Goal: Contribute content: Add original content to the website for others to see

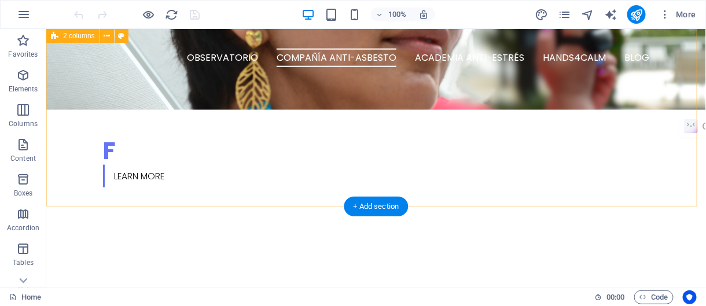
scroll to position [347, 0]
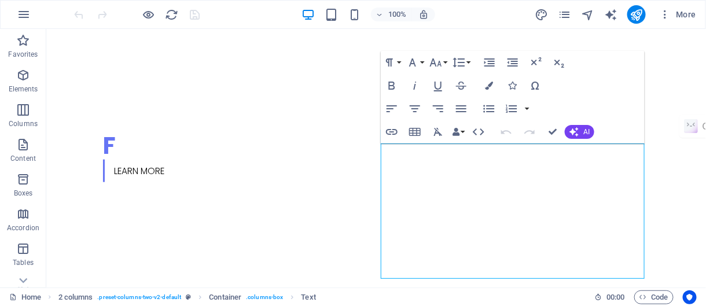
scroll to position [228, 0]
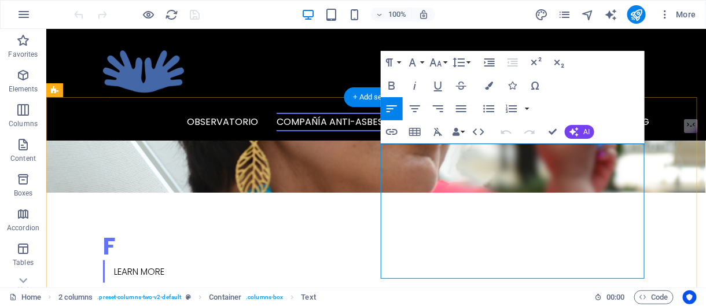
drag, startPoint x: 488, startPoint y: 268, endPoint x: 383, endPoint y: 267, distance: 105.4
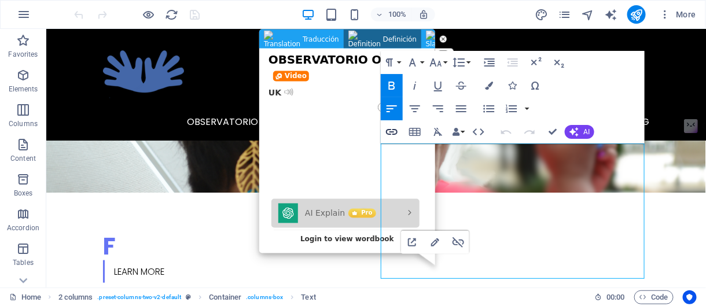
click at [390, 131] on icon "button" at bounding box center [392, 132] width 14 height 14
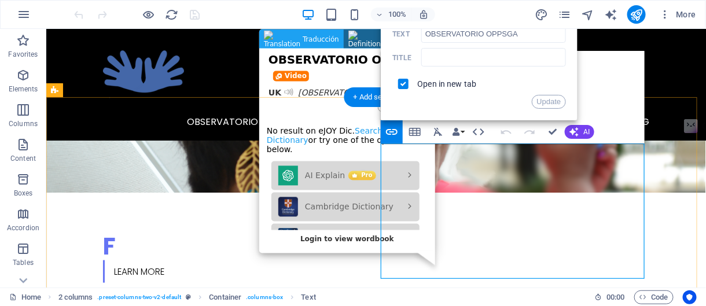
scroll to position [0, 0]
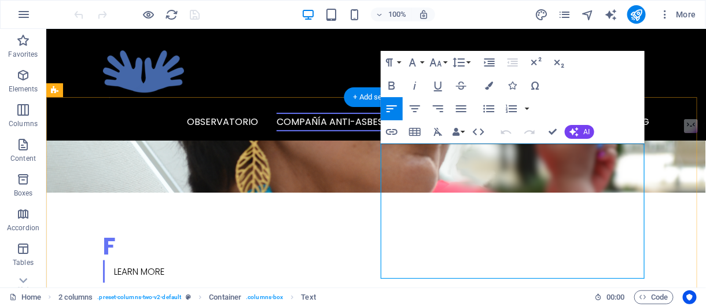
drag, startPoint x: 502, startPoint y: 223, endPoint x: 501, endPoint y: 265, distance: 42.3
drag, startPoint x: 494, startPoint y: 267, endPoint x: 383, endPoint y: 276, distance: 111.5
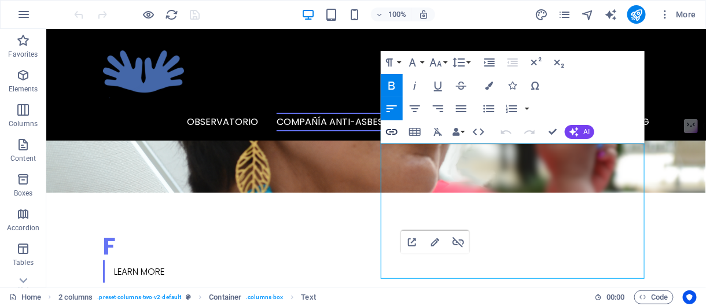
click at [395, 132] on icon "button" at bounding box center [392, 132] width 14 height 14
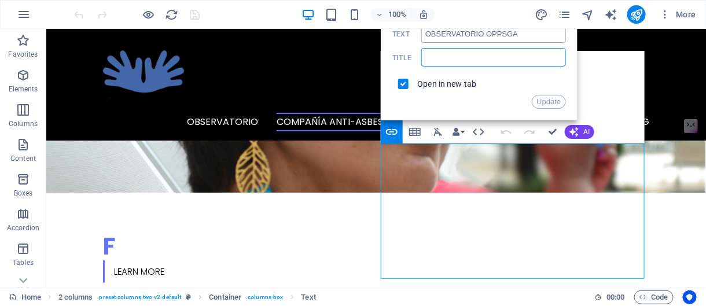
click at [464, 57] on input "text" at bounding box center [493, 57] width 145 height 19
click at [460, 33] on input "OBSERVATORIO OPPSGA" at bounding box center [493, 33] width 145 height 19
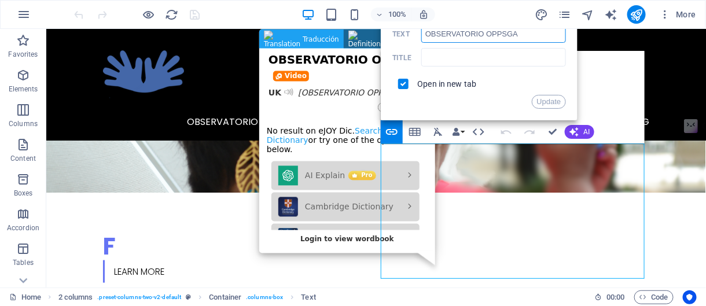
click at [529, 32] on input "OBSERVATORIO OPPSGA" at bounding box center [493, 33] width 145 height 19
click at [504, 32] on input "OBSERVATORIO OPPSGA" at bounding box center [493, 33] width 145 height 19
type input "OBSERVATORIO OPPPSGA"
click at [431, 59] on input "text" at bounding box center [493, 57] width 145 height 19
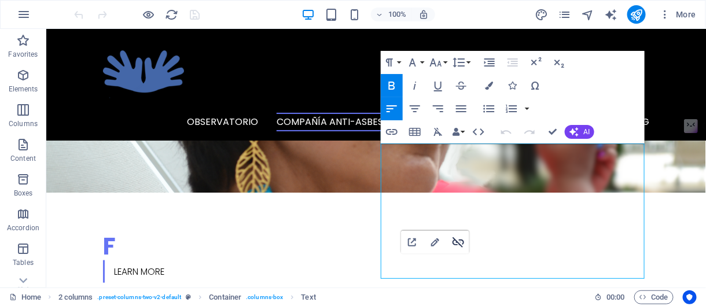
click at [459, 243] on icon "button" at bounding box center [459, 242] width 12 height 10
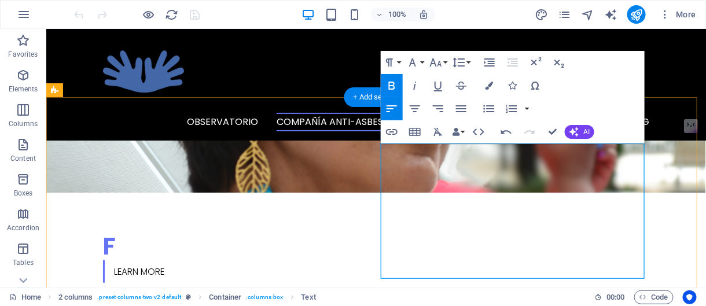
drag, startPoint x: 488, startPoint y: 270, endPoint x: 381, endPoint y: 268, distance: 107.1
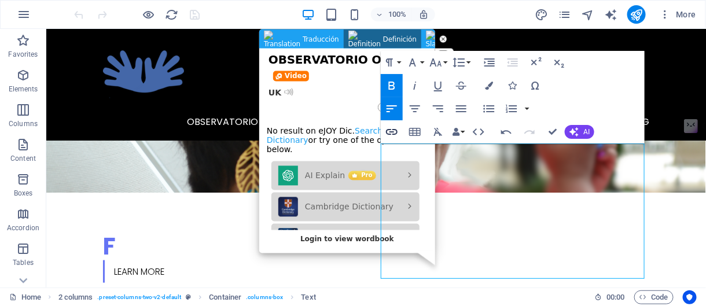
type input "OBSERVATORIO OPPSGA"
click at [394, 129] on icon "button" at bounding box center [392, 132] width 12 height 6
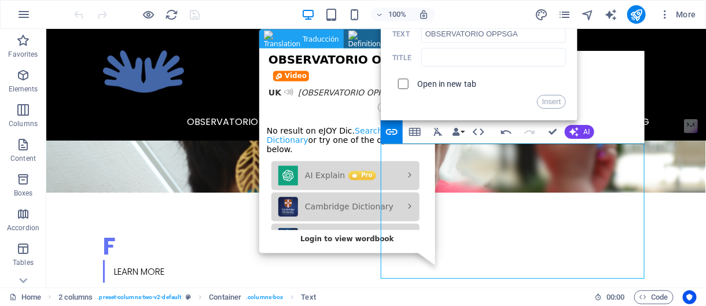
click at [402, 85] on input "checkbox" at bounding box center [402, 82] width 10 height 10
checkbox input "false"
click at [548, 104] on button "Insert" at bounding box center [552, 102] width 30 height 14
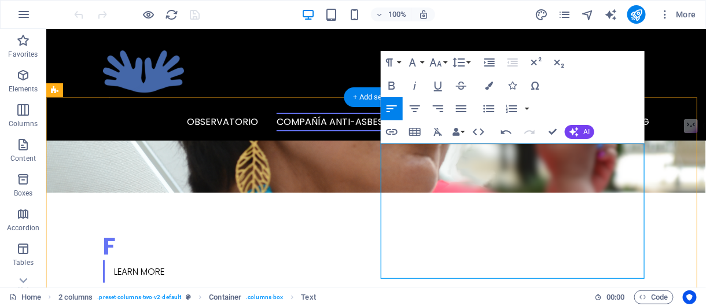
drag, startPoint x: 489, startPoint y: 269, endPoint x: 383, endPoint y: 274, distance: 106.1
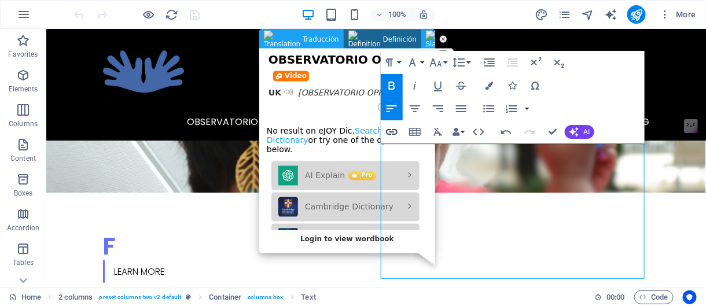
click at [391, 130] on icon "button" at bounding box center [392, 132] width 14 height 14
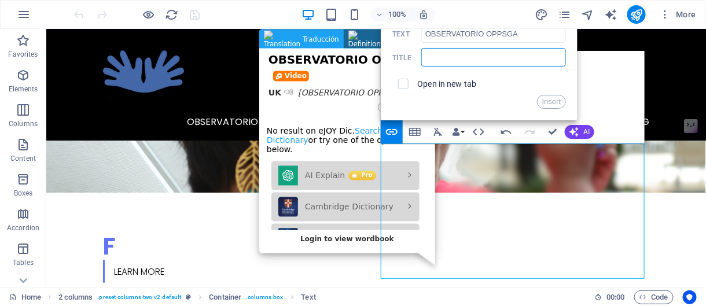
click at [252, 231] on input "text" at bounding box center [242, 241] width 20 height 20
click at [365, 206] on input "OBSERVATORIO OPPSGA" at bounding box center [363, 208] width 3 height 5
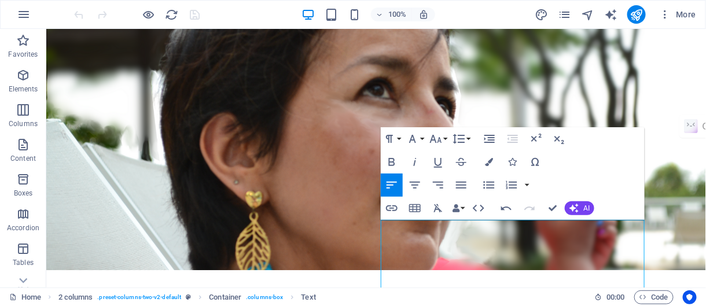
scroll to position [455, 0]
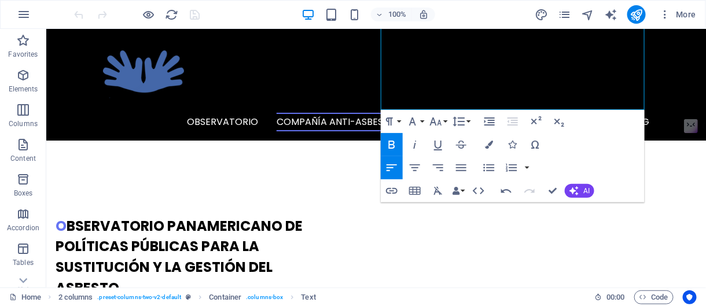
scroll to position [397, 0]
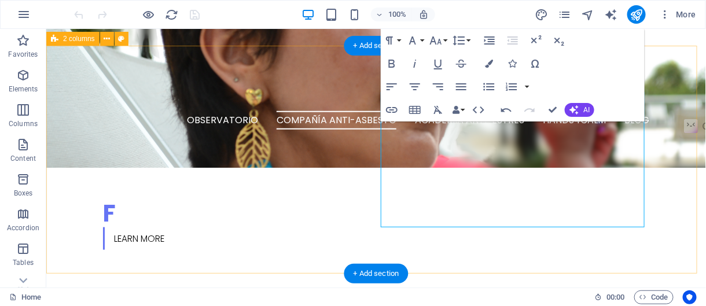
scroll to position [281, 0]
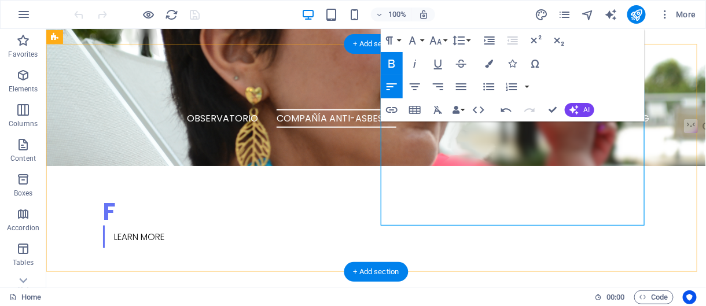
drag, startPoint x: 488, startPoint y: 215, endPoint x: 382, endPoint y: 220, distance: 106.1
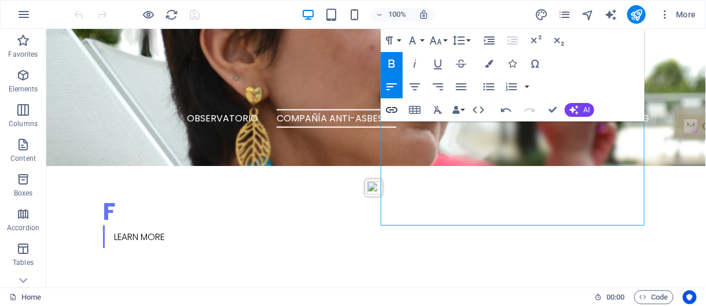
click at [391, 113] on icon "button" at bounding box center [392, 110] width 14 height 14
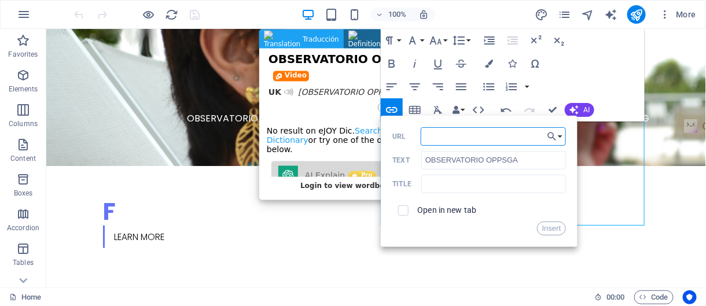
paste input "[URL][DOMAIN_NAME]"
type input "[URL][DOMAIN_NAME]"
click at [551, 110] on icon "button" at bounding box center [553, 110] width 8 height 8
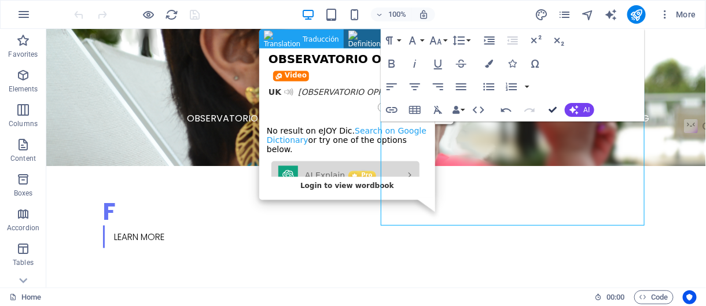
click at [552, 109] on icon "button" at bounding box center [553, 110] width 8 height 8
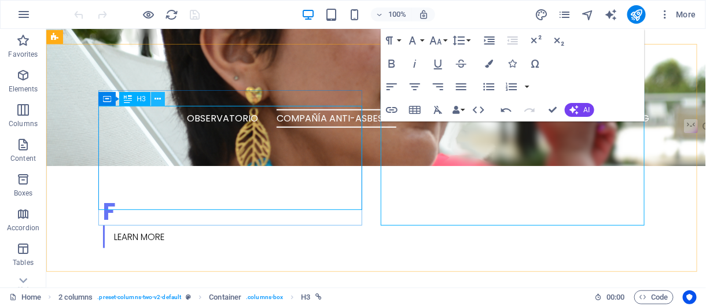
click at [159, 100] on icon at bounding box center [158, 99] width 6 height 12
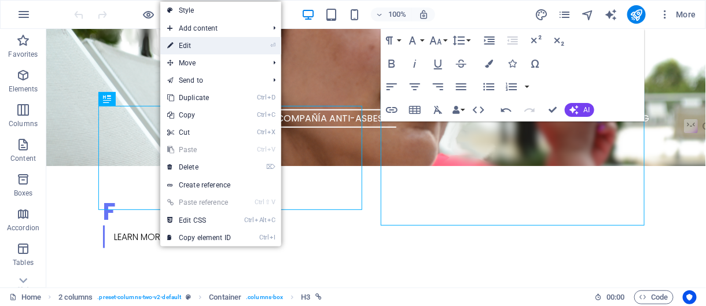
click at [196, 47] on link "⏎ Edit" at bounding box center [199, 45] width 78 height 17
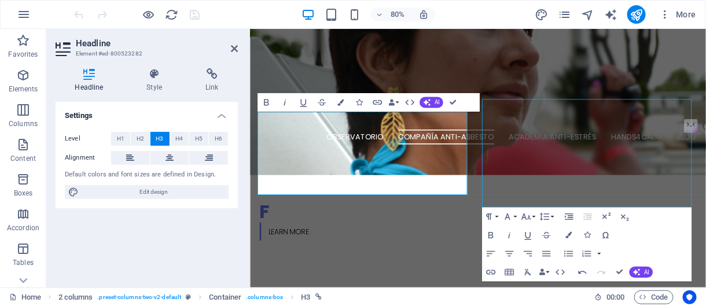
click at [377, 104] on icon "button" at bounding box center [377, 102] width 9 height 5
click at [212, 78] on icon at bounding box center [212, 74] width 52 height 12
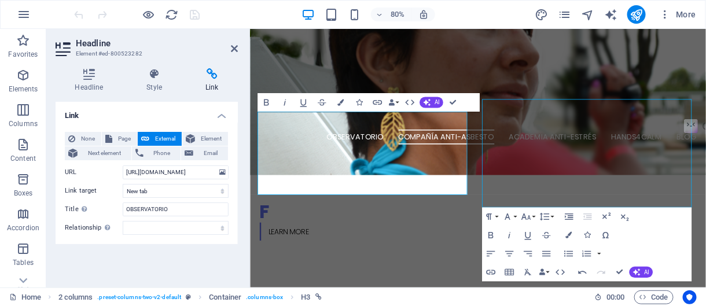
click at [152, 78] on icon at bounding box center [154, 74] width 54 height 12
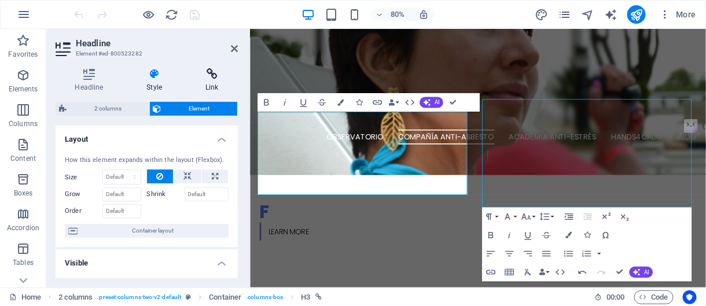
scroll to position [0, 0]
click at [210, 80] on h4 "Link" at bounding box center [212, 80] width 52 height 24
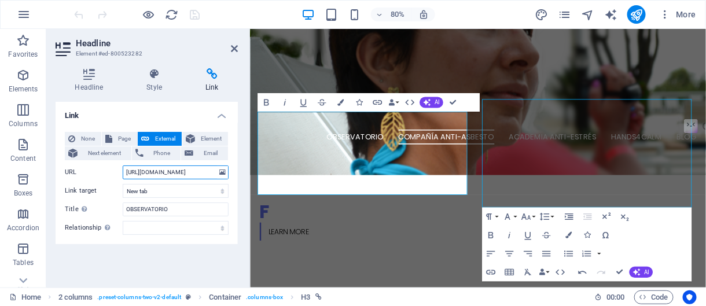
click at [192, 166] on input "[URL][DOMAIN_NAME]" at bounding box center [176, 173] width 106 height 14
drag, startPoint x: 125, startPoint y: 158, endPoint x: 213, endPoint y: 155, distance: 88.1
click at [213, 166] on input "[URL][DOMAIN_NAME]" at bounding box center [176, 173] width 106 height 14
paste input "asbesto"
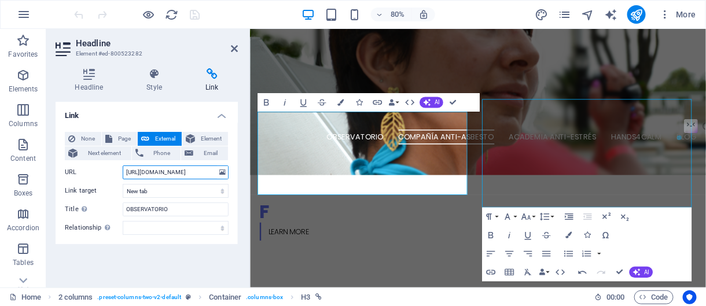
type input "[URL][DOMAIN_NAME]"
click at [197, 166] on input "[URL][DOMAIN_NAME]" at bounding box center [176, 173] width 106 height 14
drag, startPoint x: 452, startPoint y: 103, endPoint x: 407, endPoint y: 74, distance: 54.0
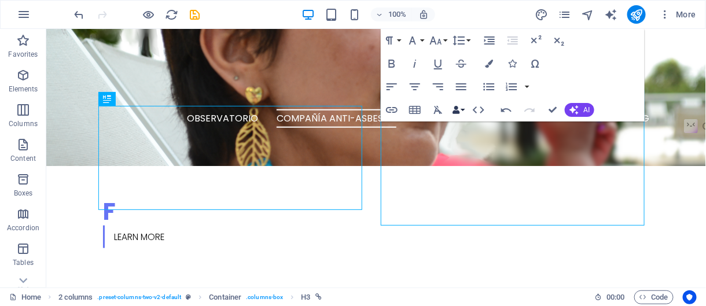
click at [453, 101] on button "Data Bindings" at bounding box center [458, 109] width 16 height 23
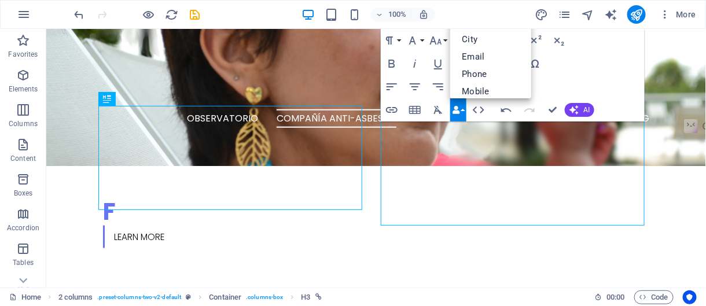
click at [454, 99] on button "Data Bindings" at bounding box center [458, 109] width 16 height 23
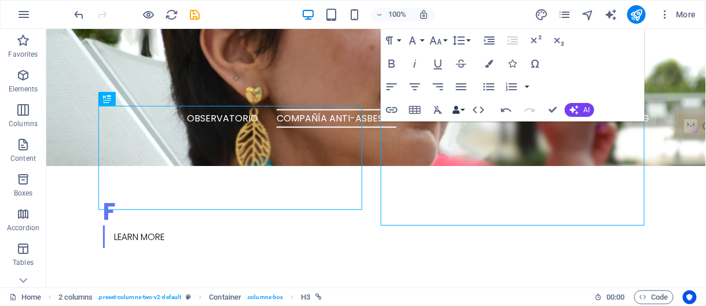
click at [453, 102] on button "Data Bindings" at bounding box center [458, 109] width 16 height 23
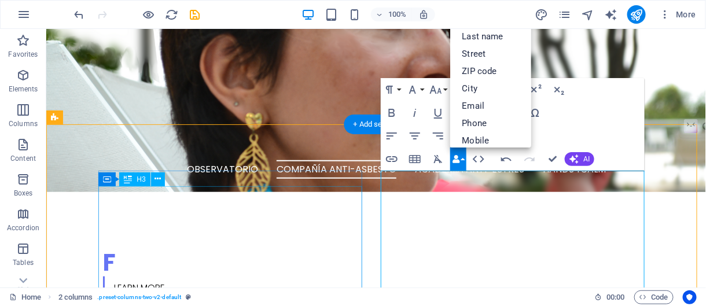
scroll to position [232, 0]
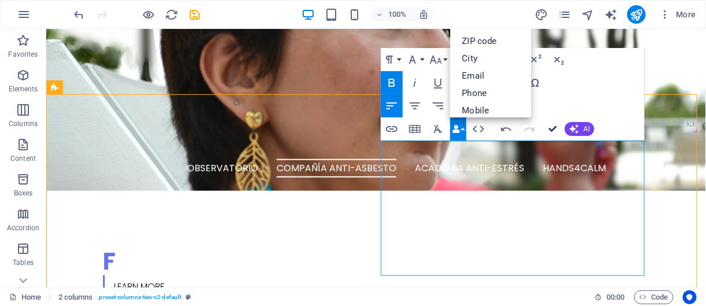
click at [554, 127] on icon "button" at bounding box center [553, 129] width 8 height 8
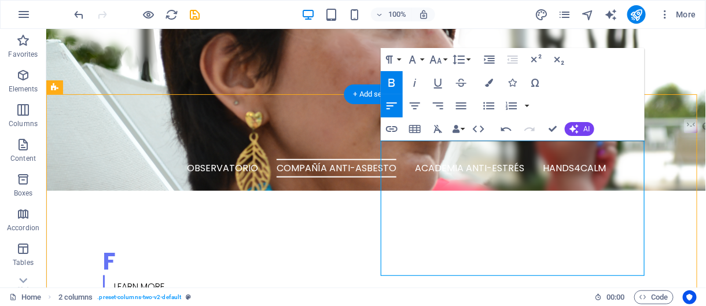
drag, startPoint x: 496, startPoint y: 265, endPoint x: 455, endPoint y: 269, distance: 41.4
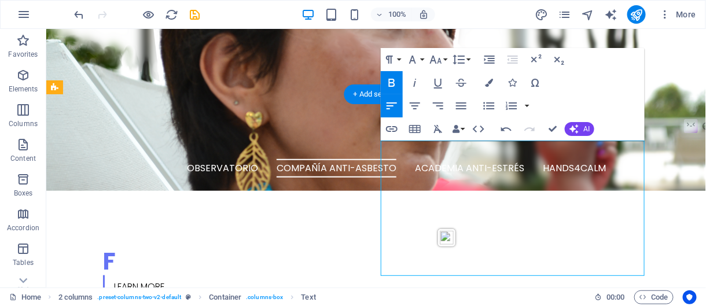
click at [552, 127] on icon "button" at bounding box center [553, 129] width 8 height 8
click at [552, 129] on icon "button" at bounding box center [553, 129] width 8 height 8
